Goal: Check status: Check status

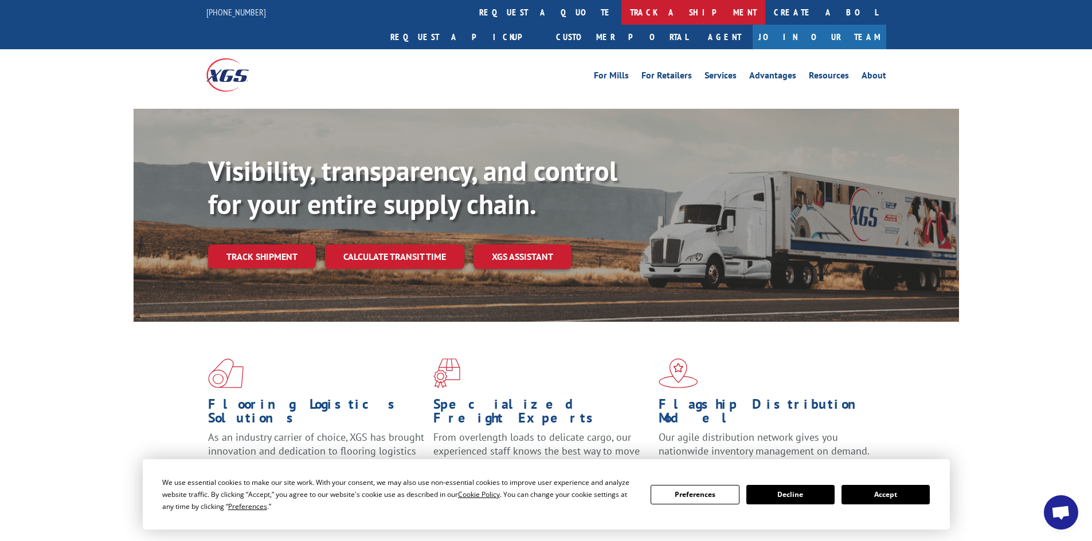
click at [621, 12] on link "track a shipment" at bounding box center [693, 12] width 144 height 25
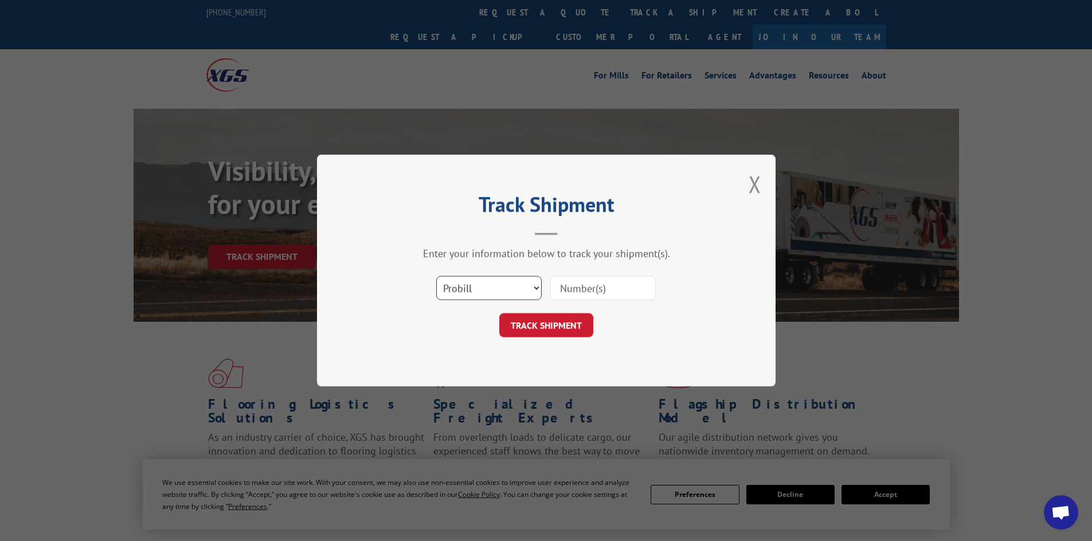
click at [506, 286] on select "Select category... Probill BOL PO" at bounding box center [488, 288] width 105 height 24
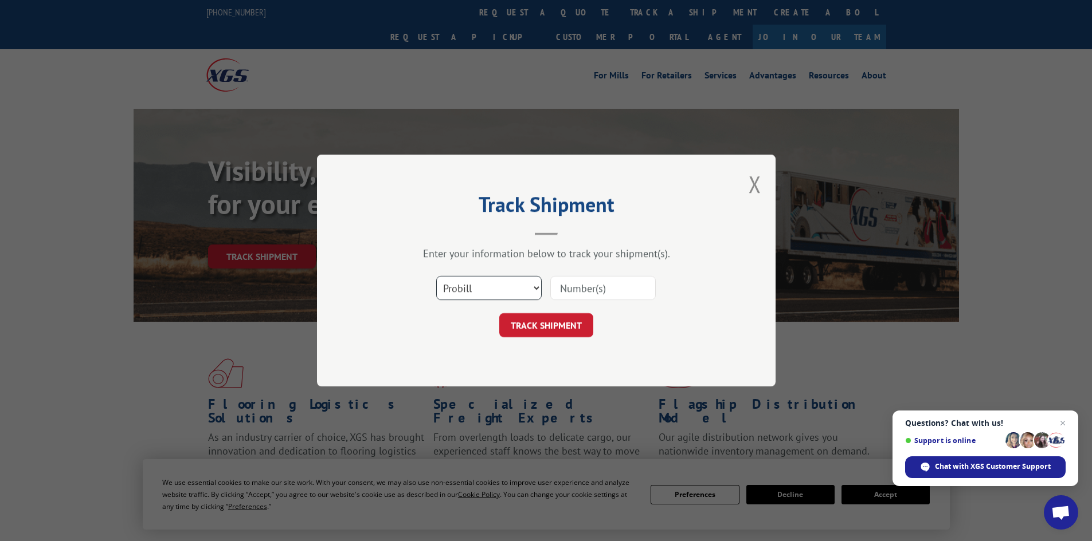
select select "bol"
click at [436, 276] on select "Select category... Probill BOL PO" at bounding box center [488, 288] width 105 height 24
click at [563, 292] on input at bounding box center [602, 288] width 105 height 24
paste input "5642102"
type input "5642102"
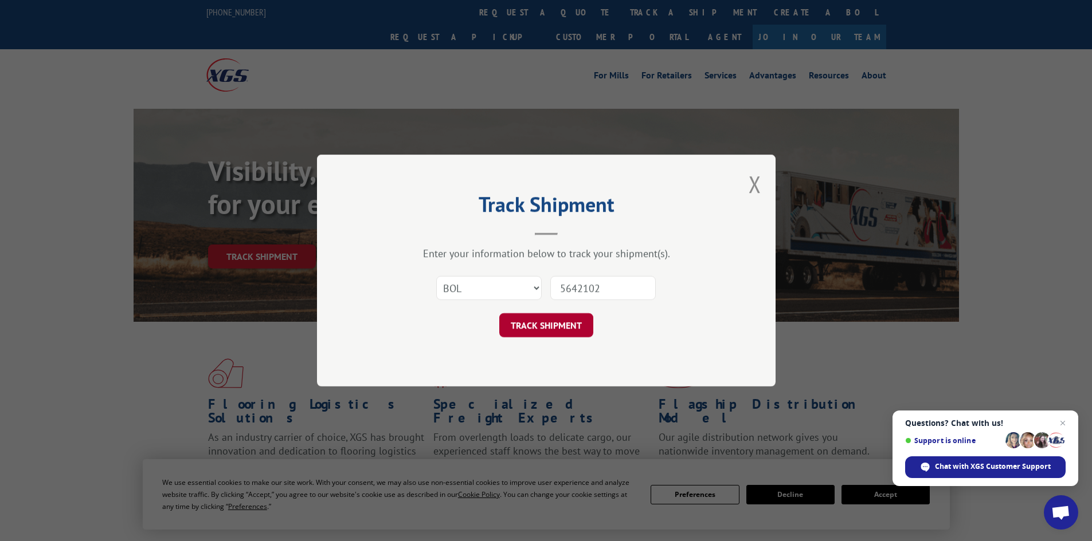
click at [571, 325] on button "TRACK SHIPMENT" at bounding box center [546, 325] width 94 height 24
